Goal: Information Seeking & Learning: Learn about a topic

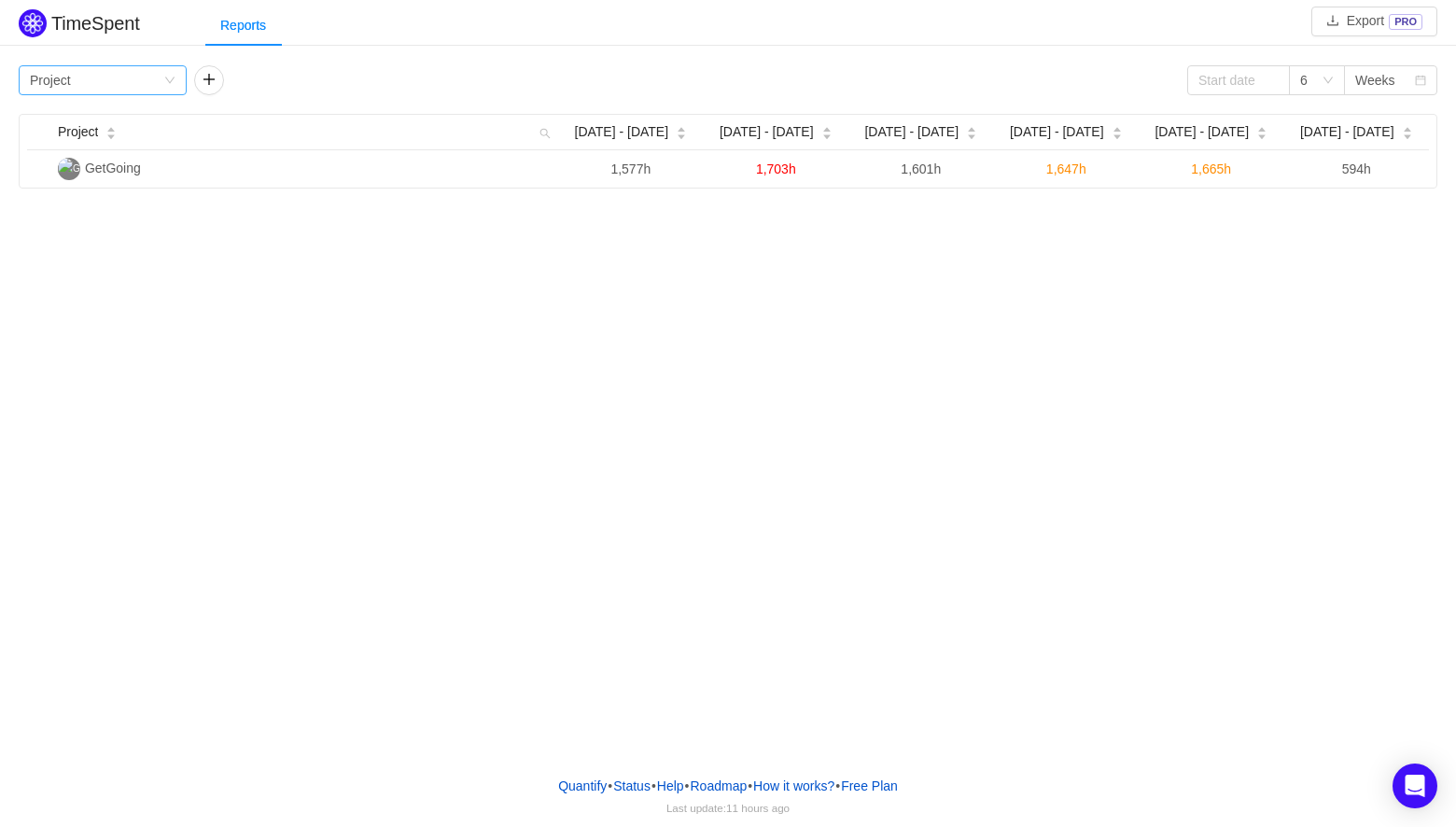
click at [129, 84] on div "Group by Project" at bounding box center [97, 81] width 133 height 28
click at [123, 152] on li "Team" at bounding box center [102, 147] width 168 height 30
click at [114, 87] on div "Group by Team" at bounding box center [97, 81] width 133 height 28
click at [89, 233] on li "Person" at bounding box center [102, 237] width 168 height 30
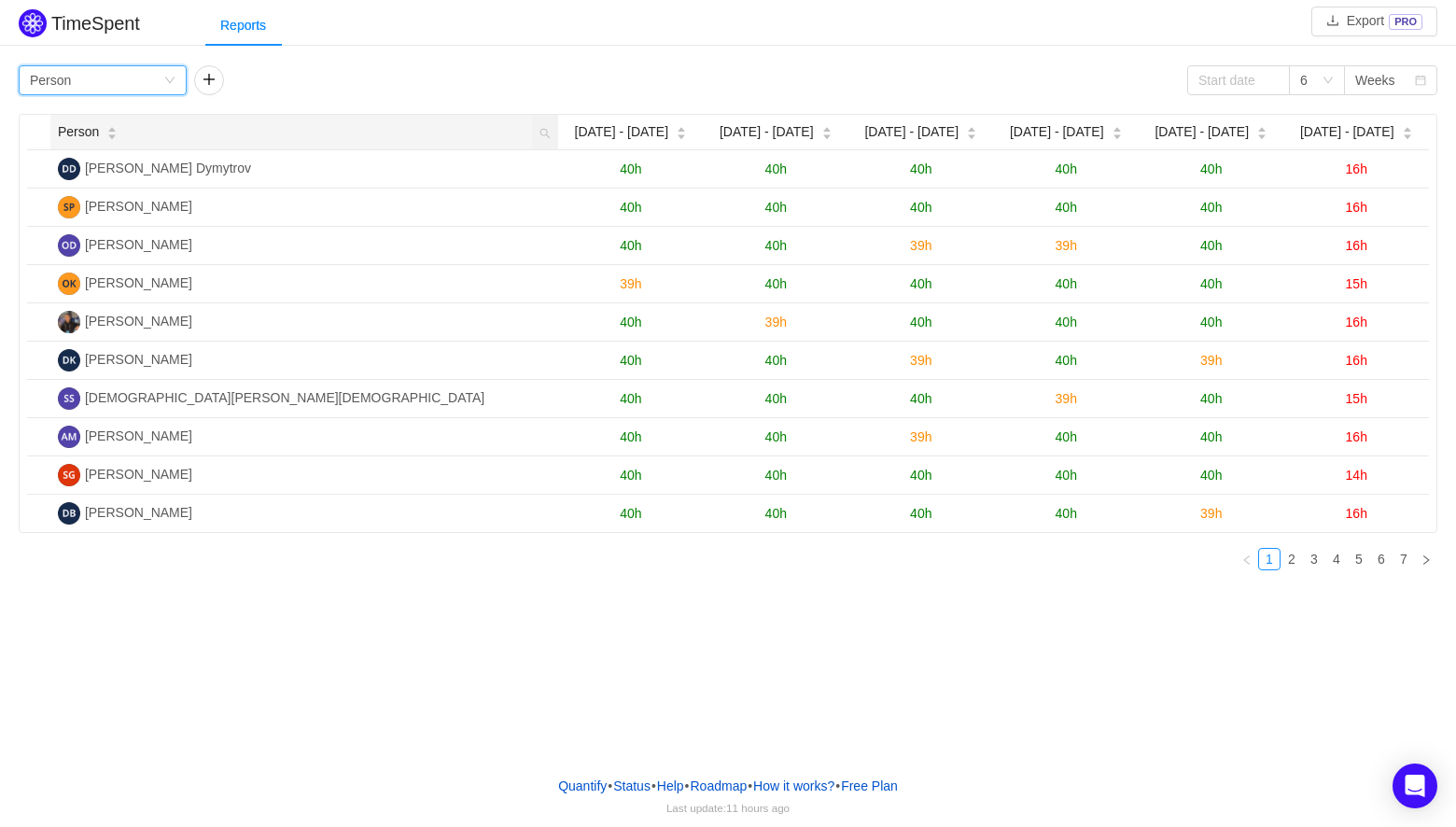
click at [112, 128] on icon "icon: caret-up" at bounding box center [112, 129] width 8 height 5
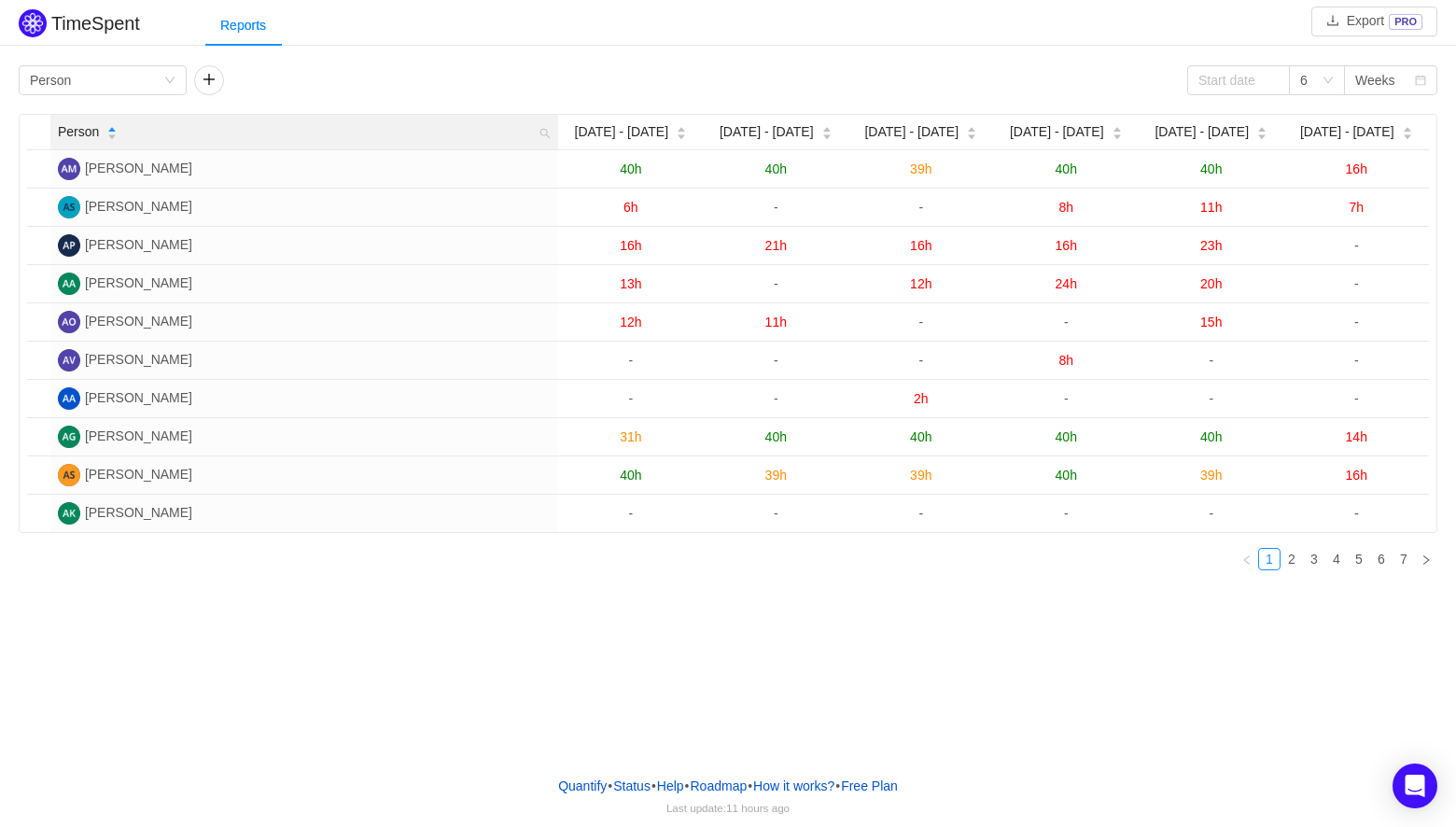
click at [112, 129] on icon "icon: caret-up" at bounding box center [112, 129] width 8 height 5
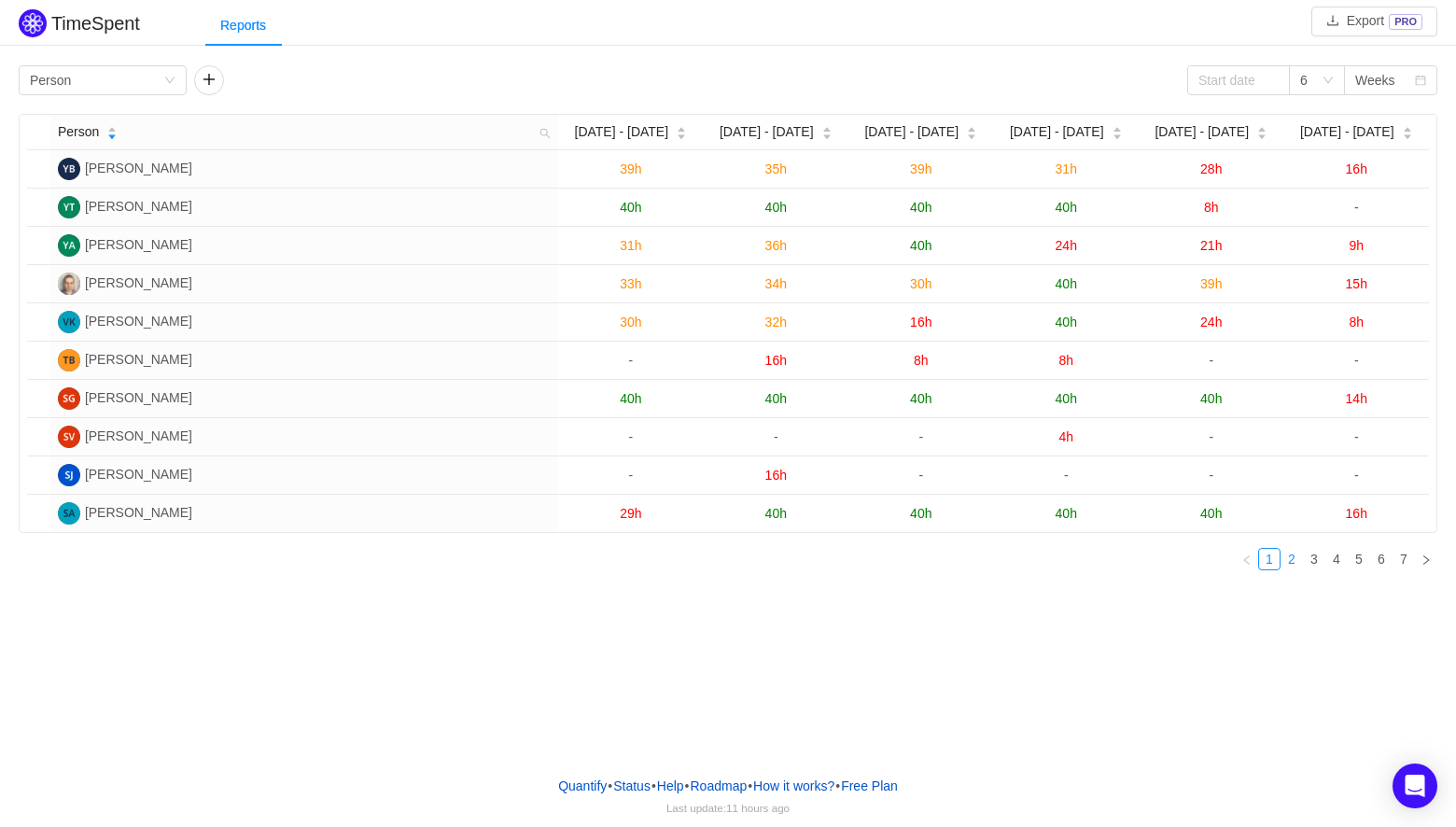
click at [1293, 557] on link "2" at bounding box center [1292, 559] width 21 height 21
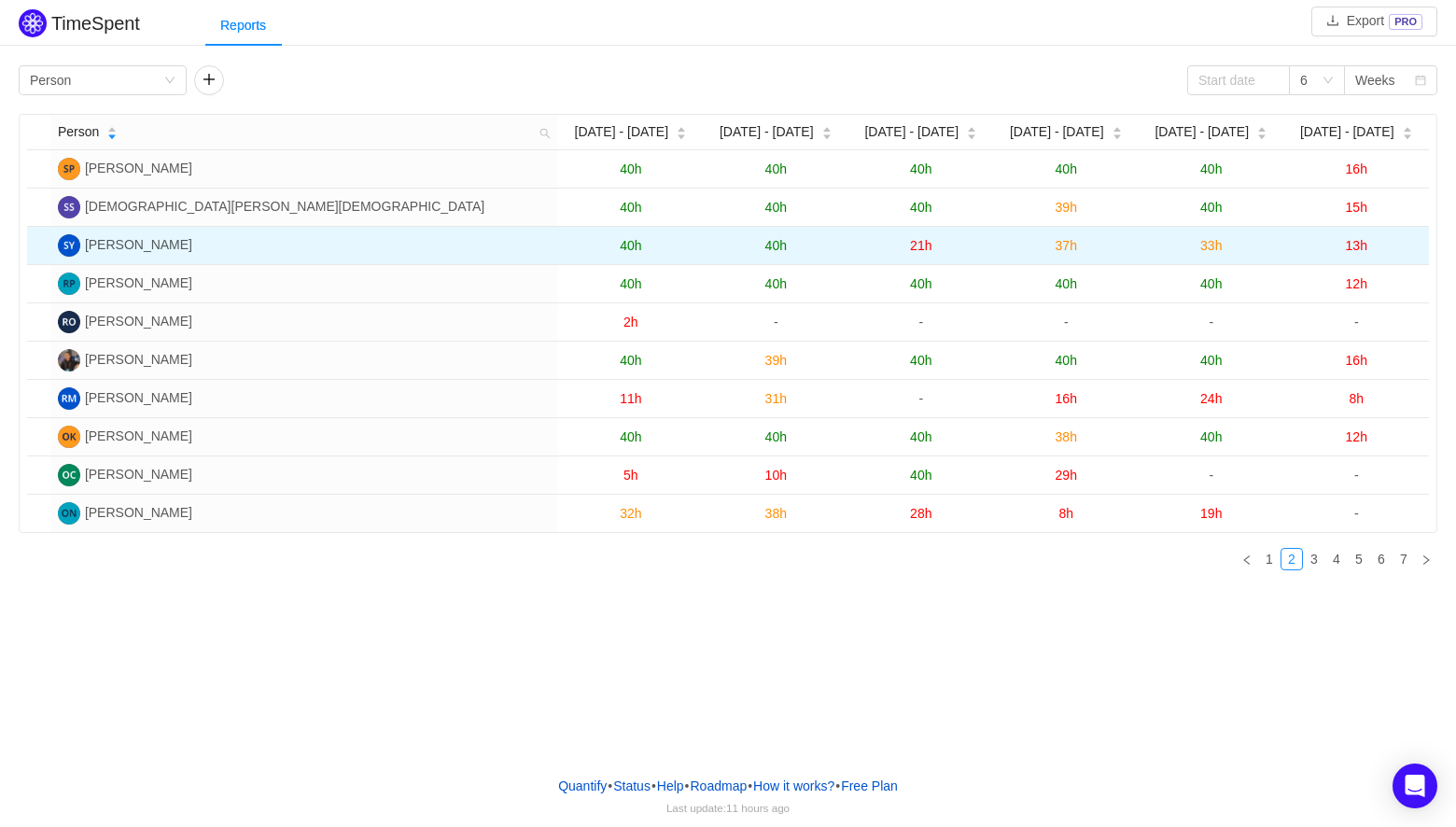
click at [1027, 261] on td "37h" at bounding box center [1067, 246] width 144 height 38
click at [145, 245] on span "[PERSON_NAME]" at bounding box center [139, 245] width 107 height 15
click at [80, 248] on span "[PERSON_NAME]" at bounding box center [125, 245] width 134 height 15
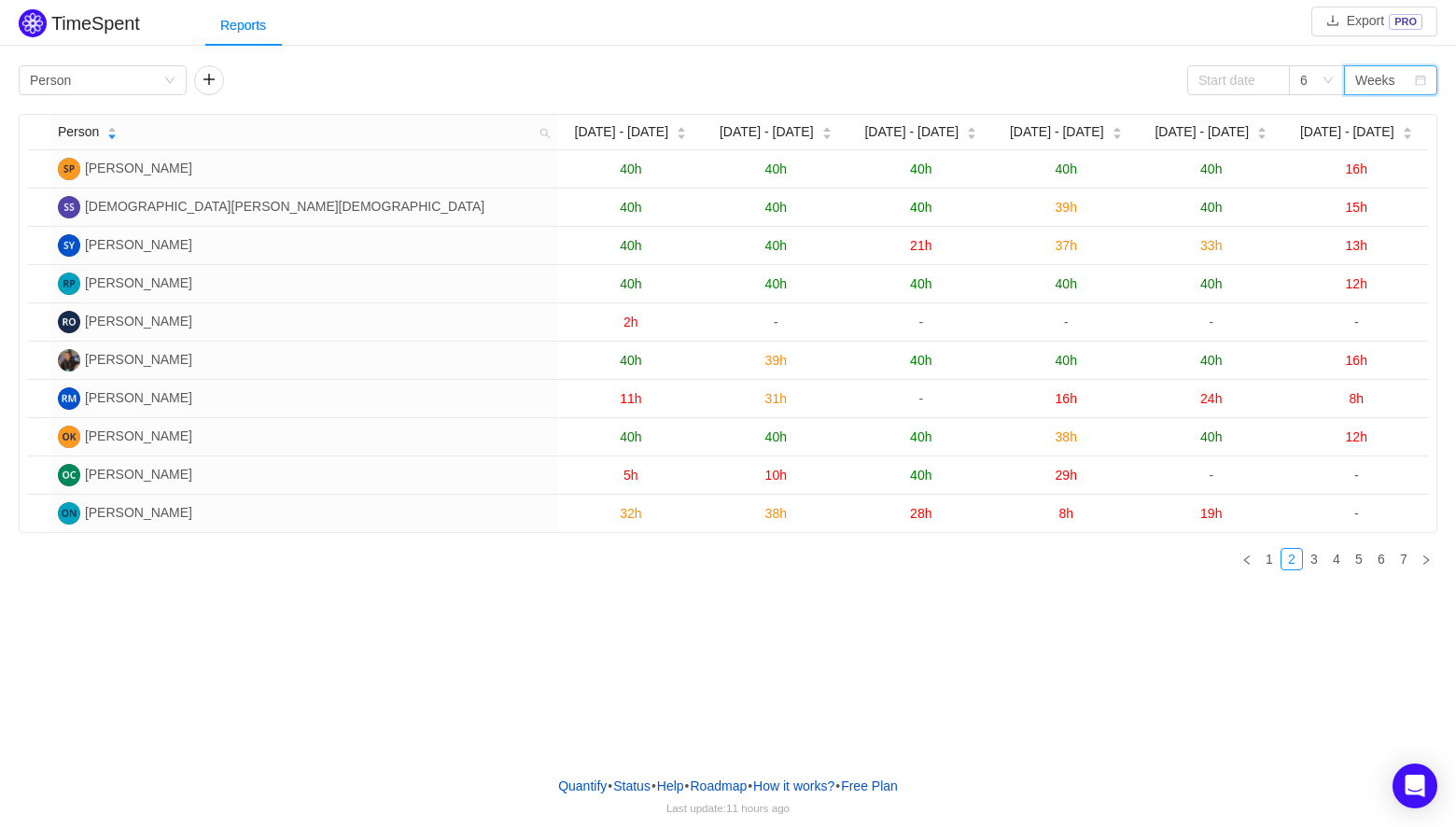
click at [1368, 81] on div "Weeks" at bounding box center [1375, 81] width 40 height 28
click at [1368, 140] on li "Months" at bounding box center [1391, 147] width 94 height 30
